Goal: Information Seeking & Learning: Check status

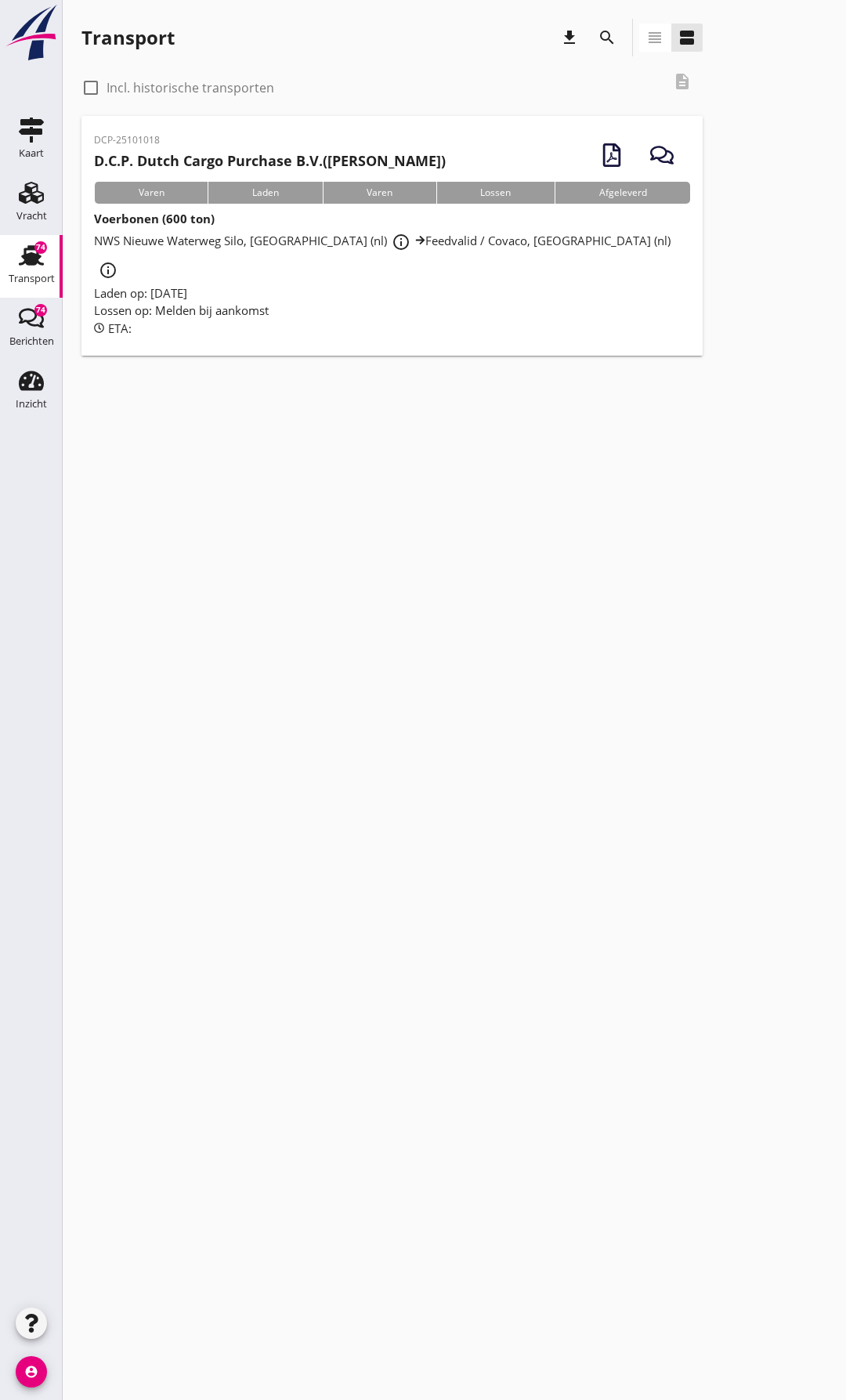
click at [247, 242] on span "[GEOGRAPHIC_DATA], Schiedam (nl) info_outline Feedvalid / Covaco, Munnikenland …" at bounding box center [382, 255] width 577 height 44
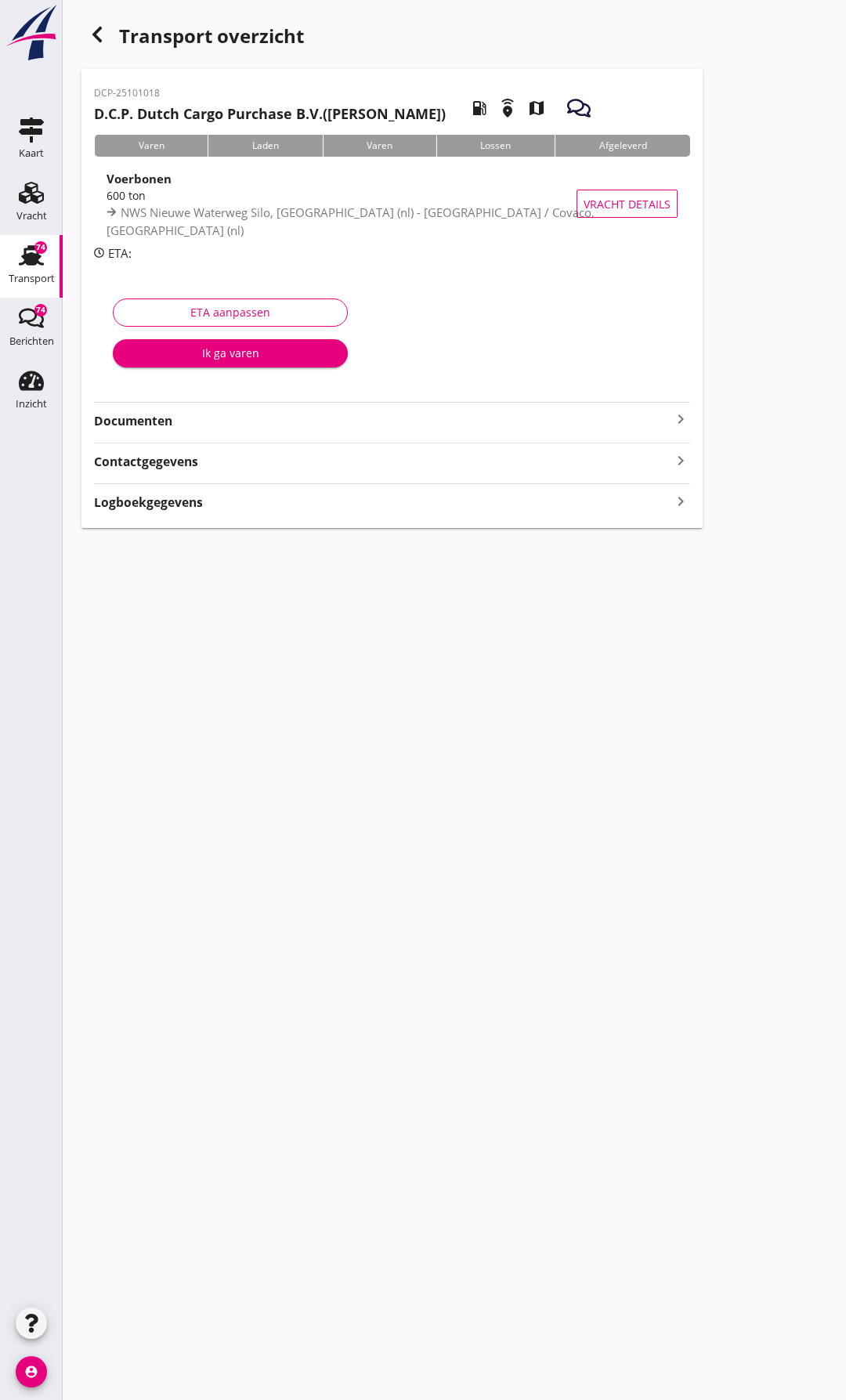
click at [92, 35] on icon "button" at bounding box center [97, 34] width 19 height 19
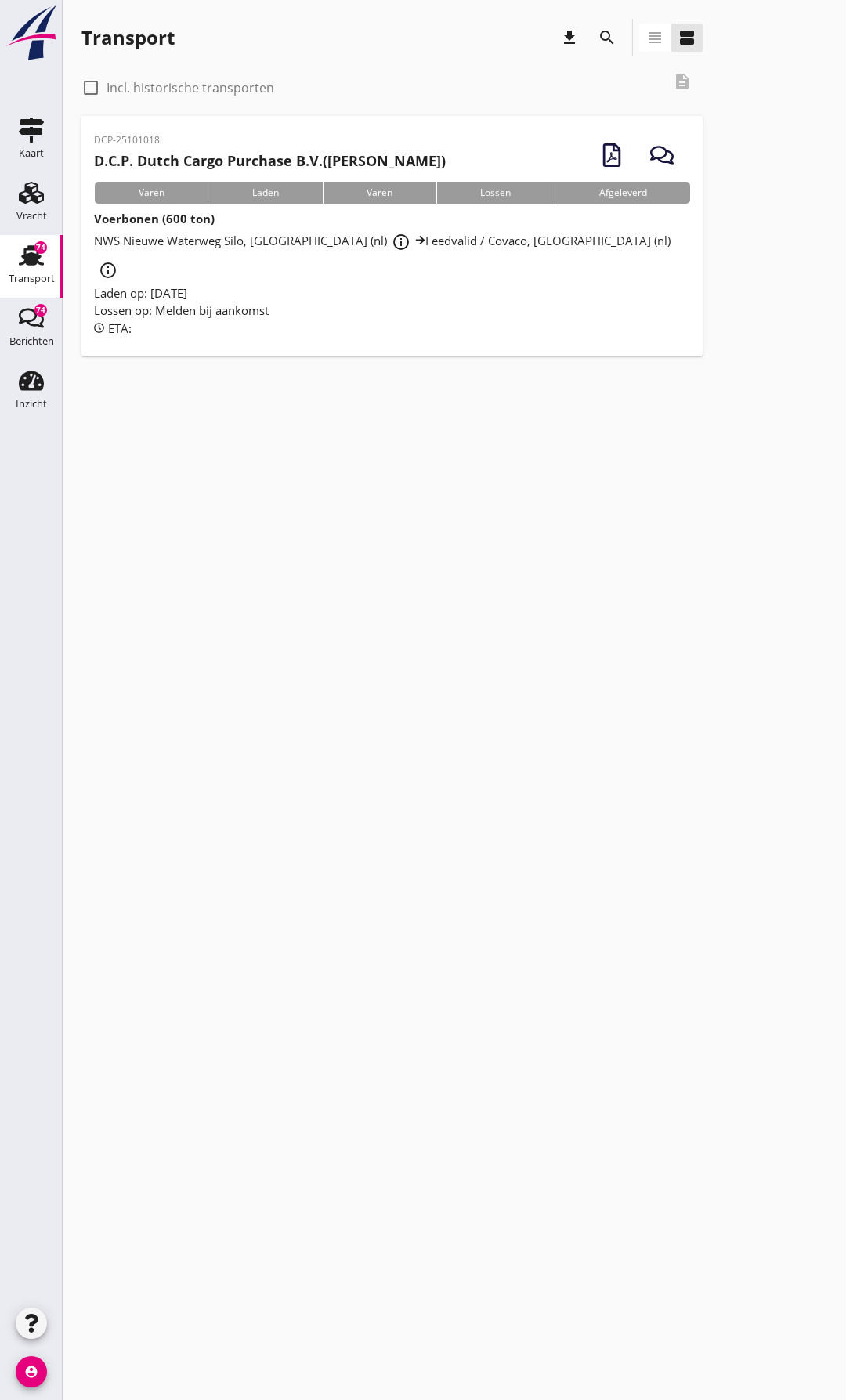
click at [605, 156] on icon "button" at bounding box center [612, 155] width 23 height 23
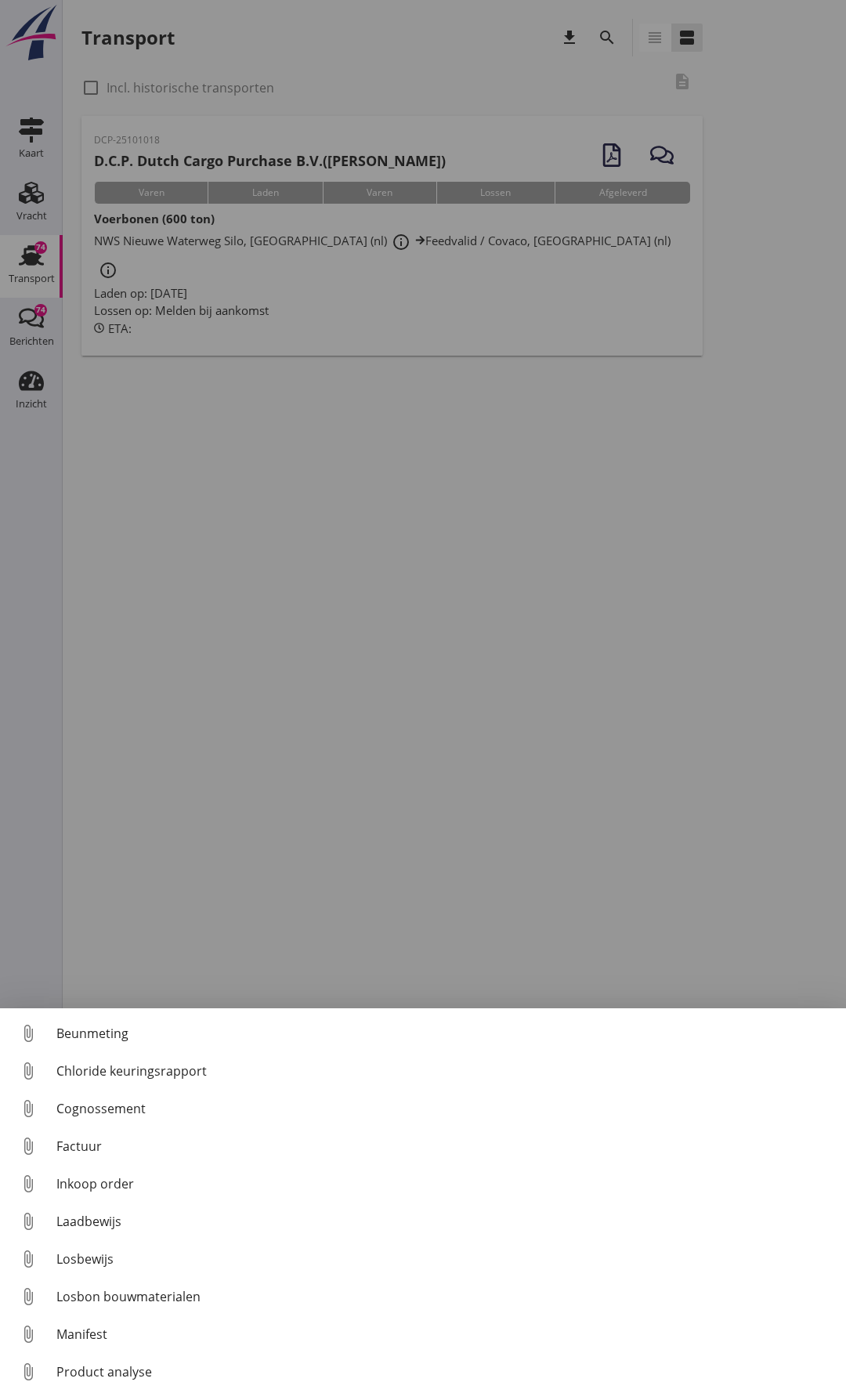
click at [343, 612] on div at bounding box center [423, 700] width 846 height 1400
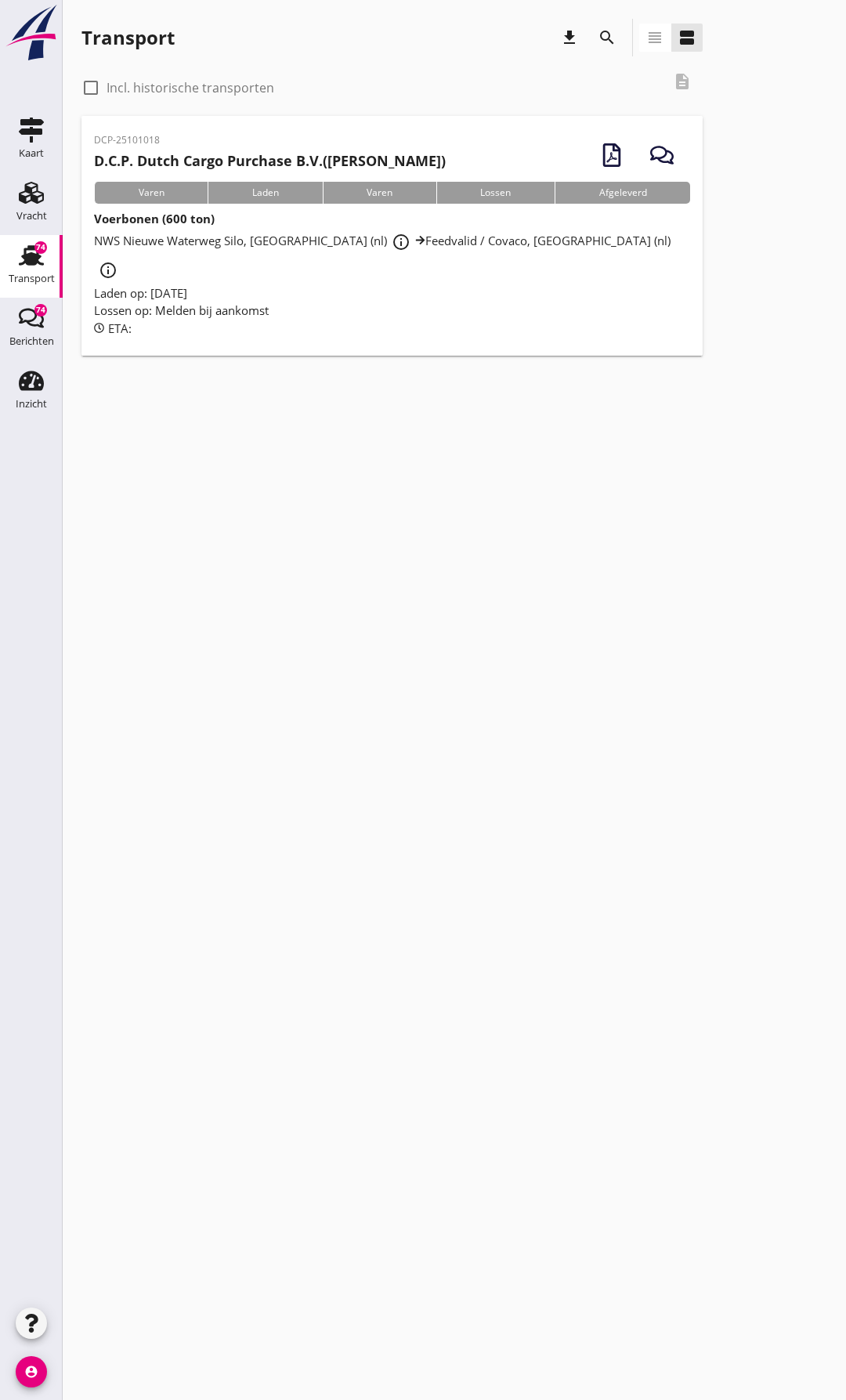
click at [681, 154] on div "button" at bounding box center [662, 155] width 44 height 44
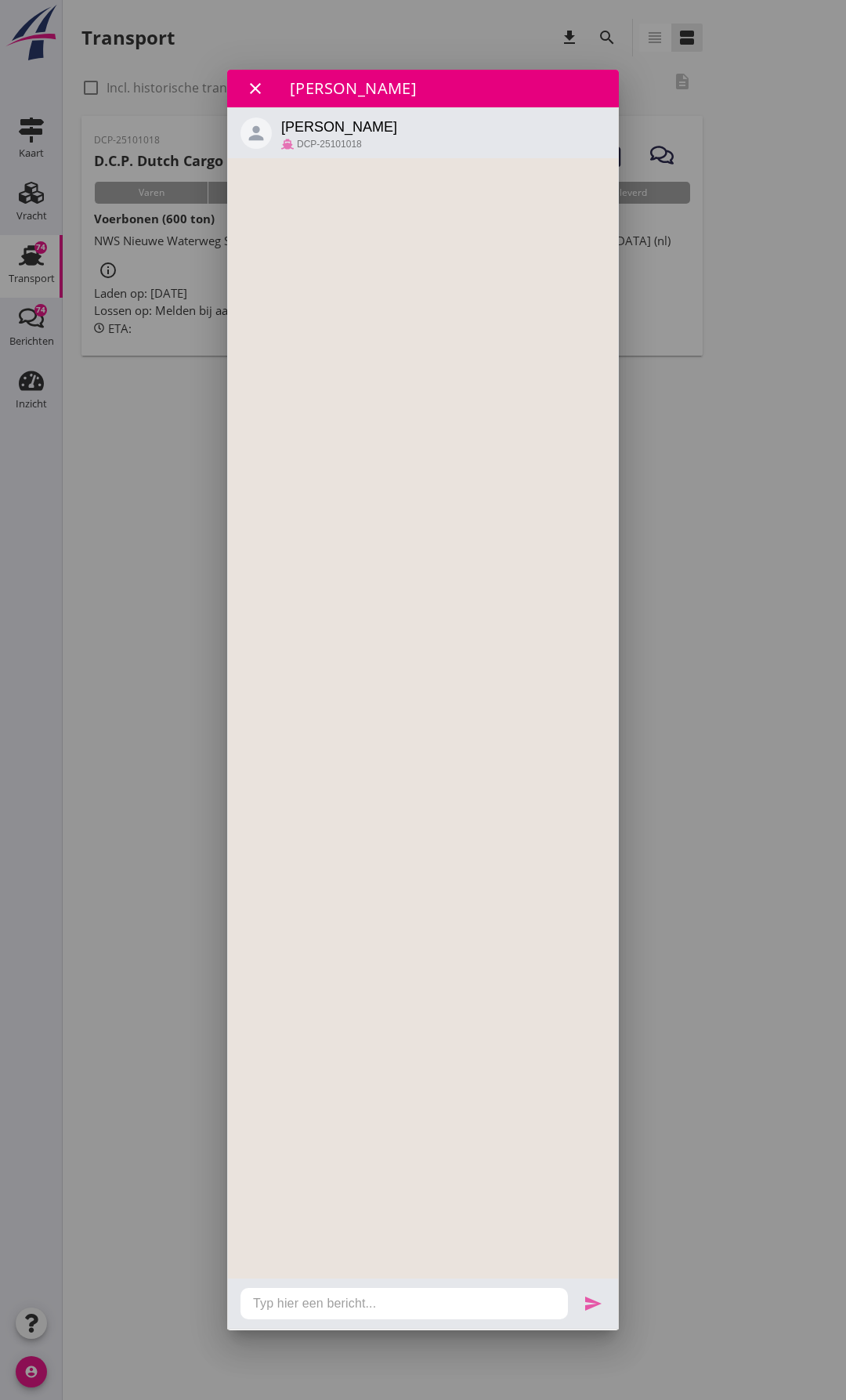
click at [315, 126] on span "[PERSON_NAME]" at bounding box center [339, 127] width 116 height 22
click at [333, 139] on span "DCP-25101018" at bounding box center [330, 144] width 65 height 9
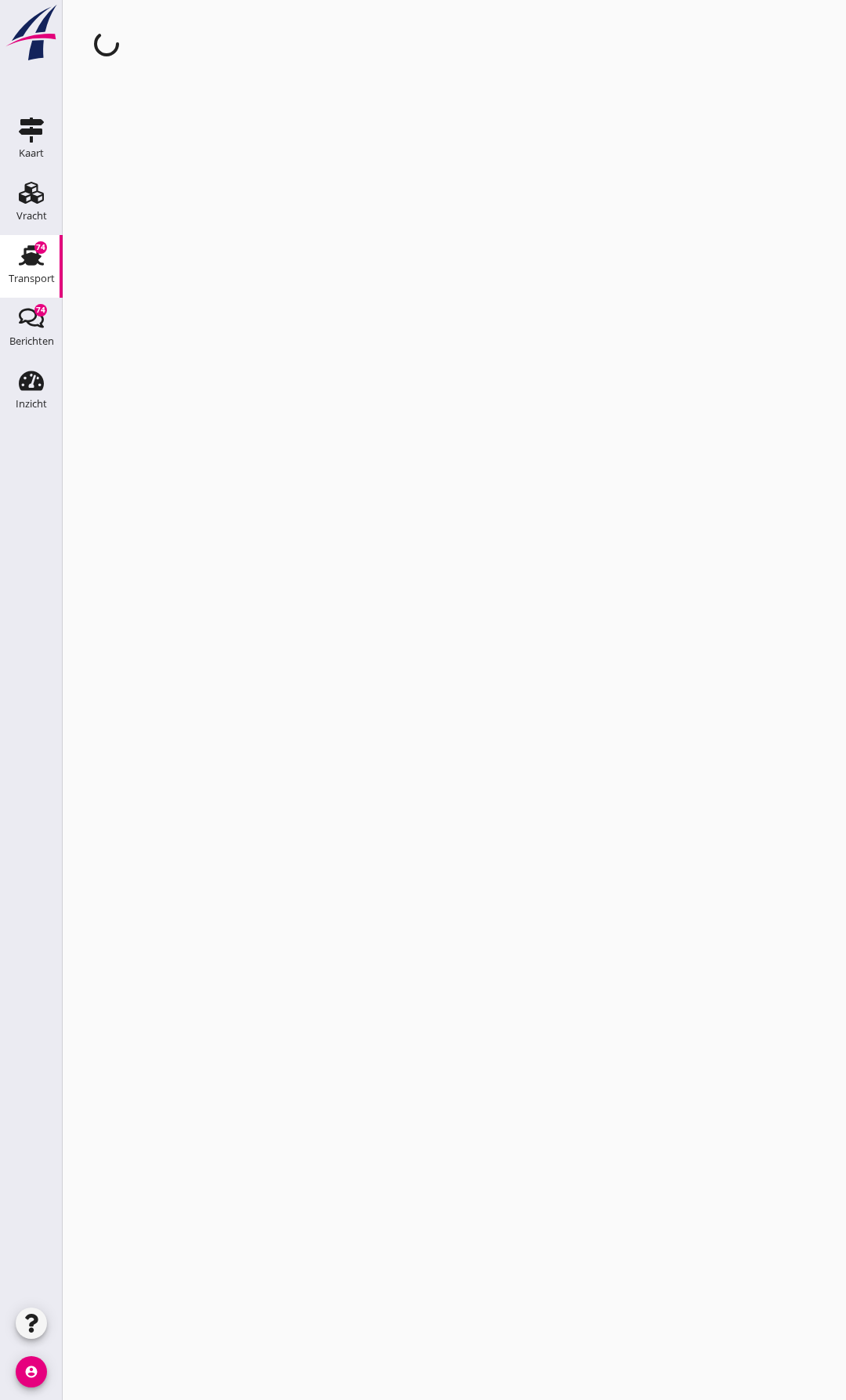
click at [333, 139] on div "cancel You are impersonating another user." at bounding box center [454, 700] width 783 height 1400
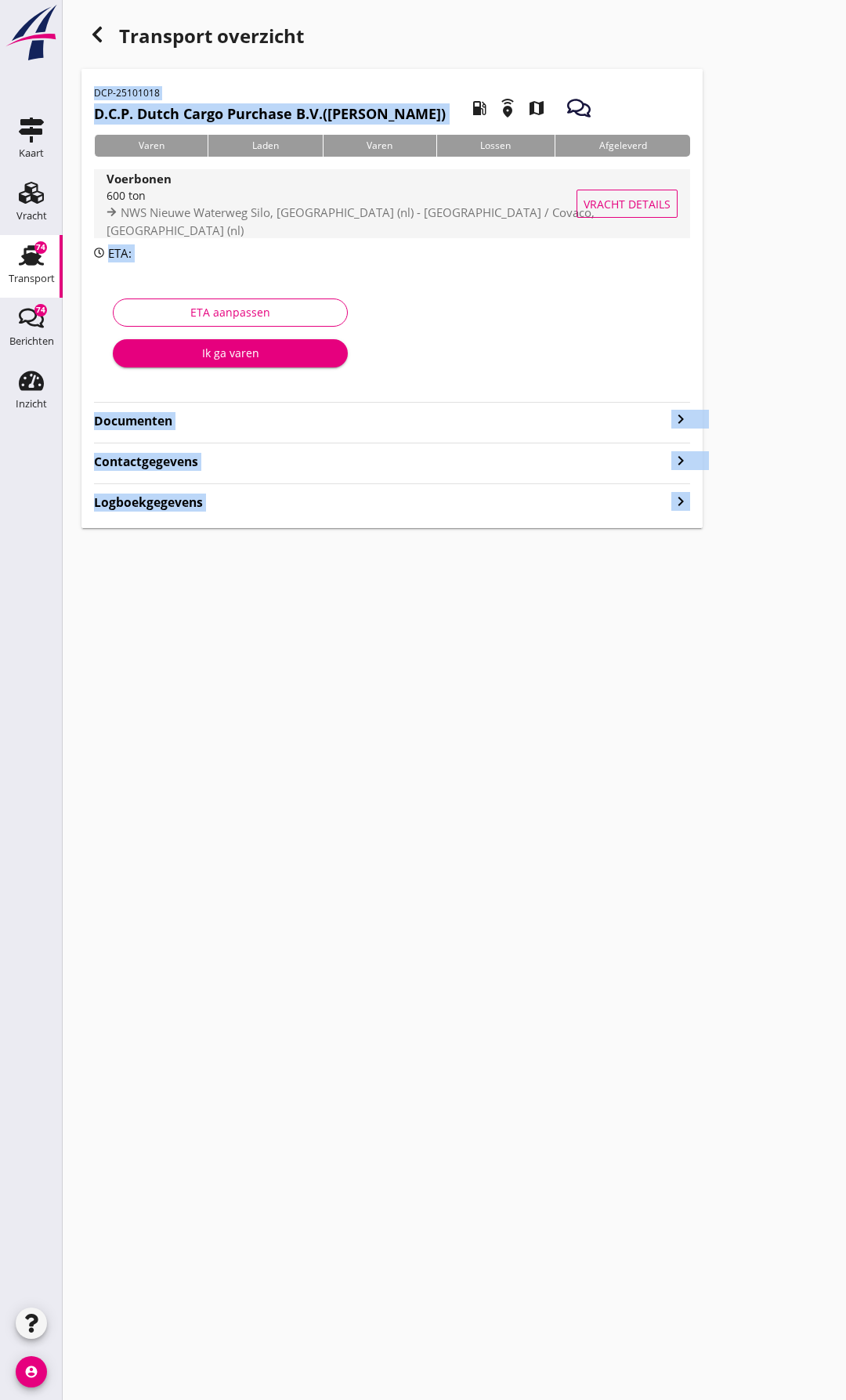
click at [606, 193] on button "Vracht details" at bounding box center [627, 204] width 101 height 28
